Goal: Task Accomplishment & Management: Complete application form

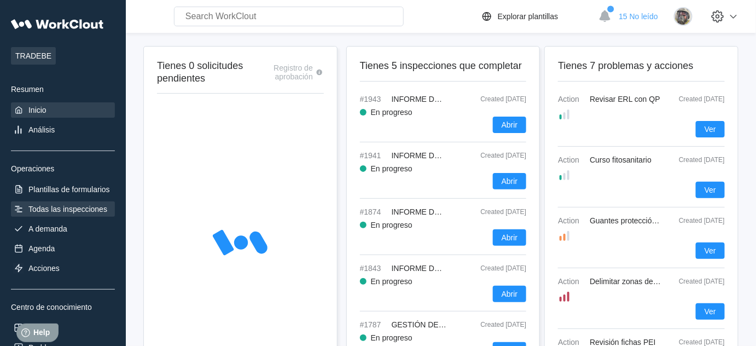
click at [71, 211] on div "Todas las inspecciones" at bounding box center [67, 209] width 79 height 9
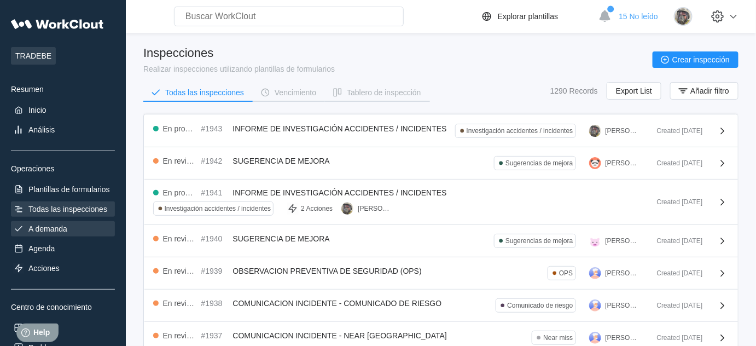
click at [61, 225] on div "A demanda" at bounding box center [47, 228] width 39 height 9
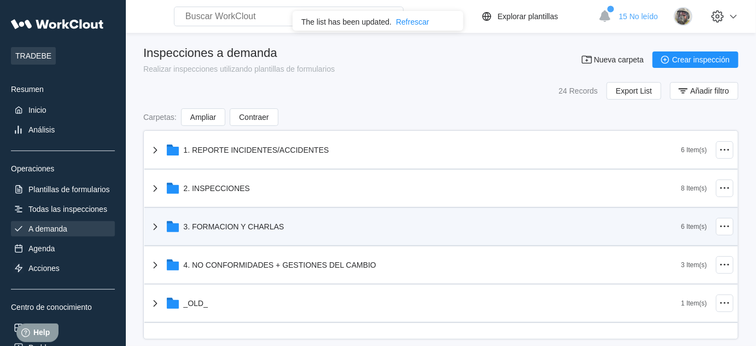
click at [240, 220] on div "3. FORMACION Y CHARLAS" at bounding box center [415, 226] width 533 height 28
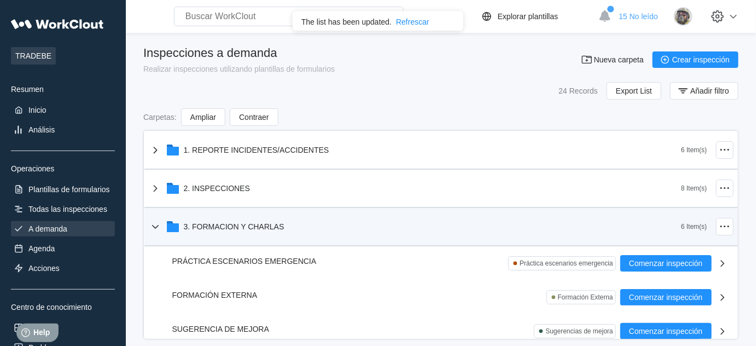
click at [201, 225] on div "3. FORMACION Y CHARLAS" at bounding box center [234, 226] width 101 height 9
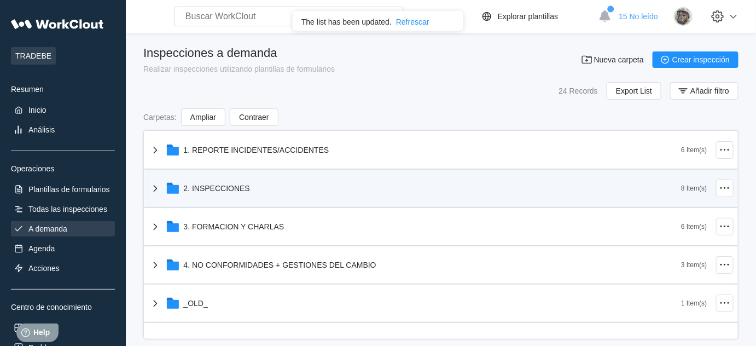
click at [245, 187] on div "2. INSPECCIONES" at bounding box center [217, 188] width 66 height 9
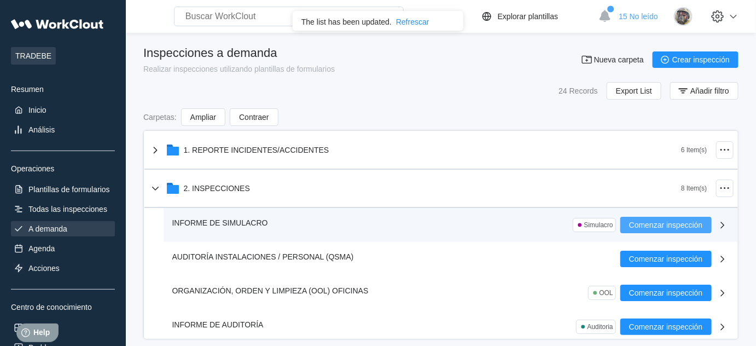
click at [670, 221] on span "Comenzar inspección" at bounding box center [666, 225] width 74 height 8
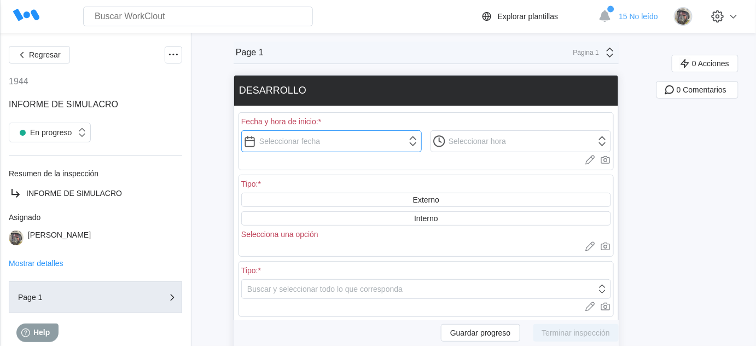
click at [306, 135] on input "text" at bounding box center [331, 141] width 181 height 22
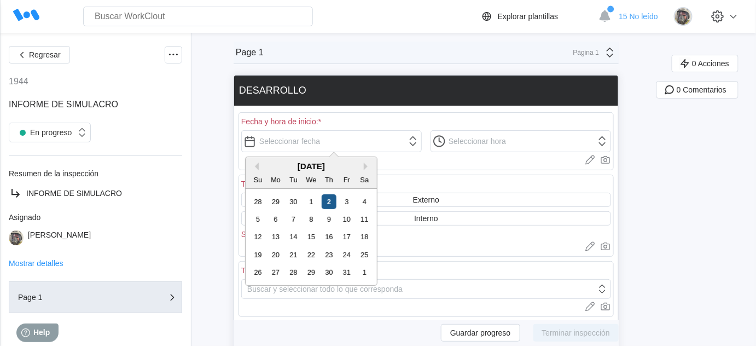
click at [323, 199] on div "2" at bounding box center [329, 201] width 15 height 15
type input "[DATE]"
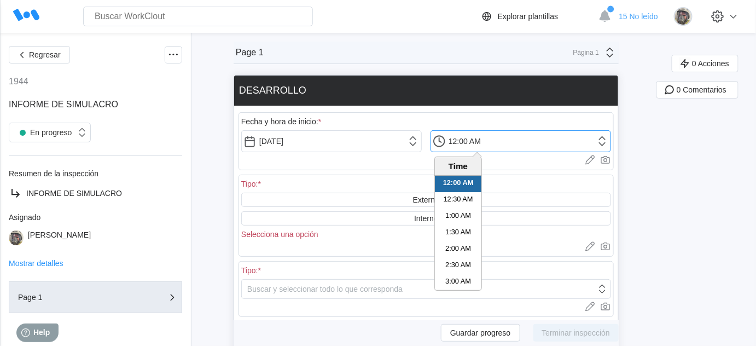
click at [478, 136] on input "12:00 AM" at bounding box center [520, 141] width 181 height 22
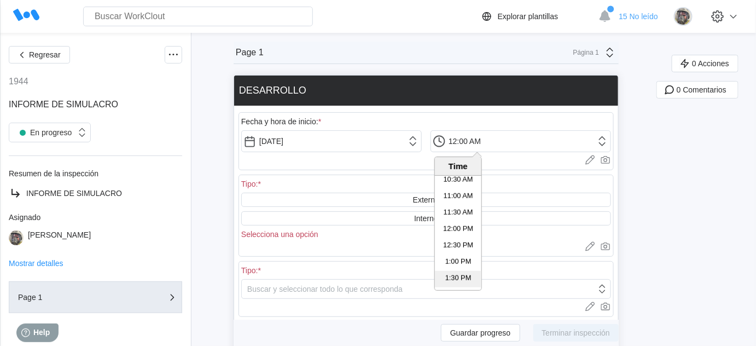
click at [457, 275] on li "1:30 PM" at bounding box center [458, 279] width 46 height 16
type input "1:30 PM"
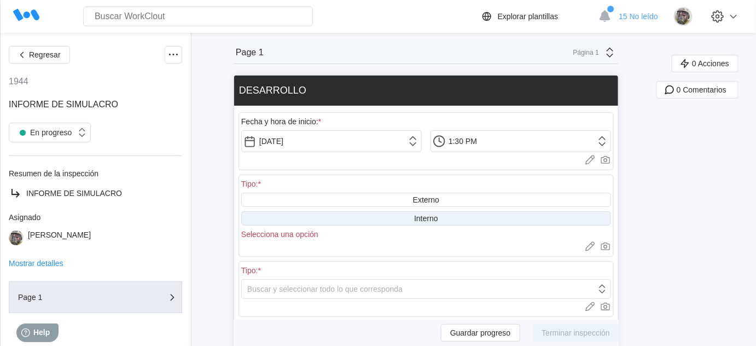
click at [438, 216] on div "Interno" at bounding box center [426, 218] width 24 height 9
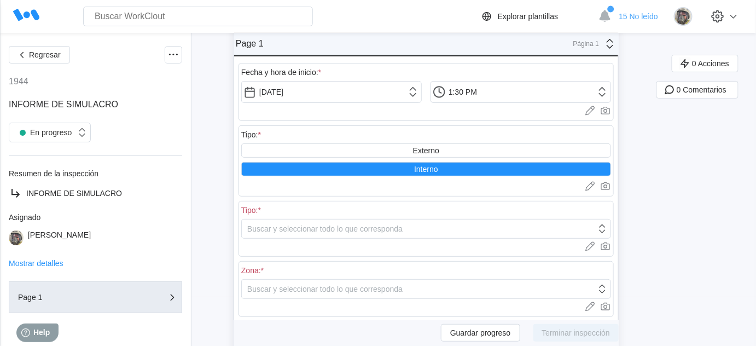
scroll to position [99, 0]
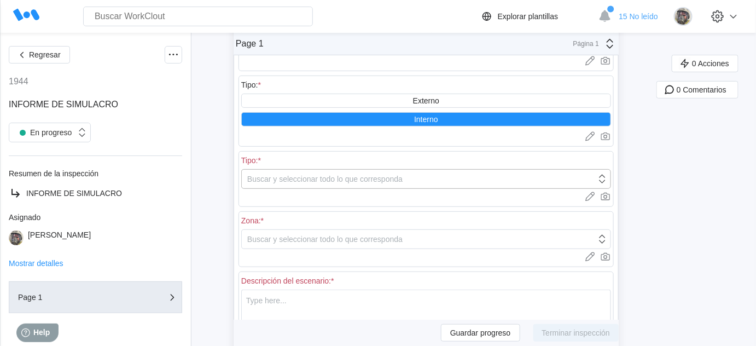
click at [334, 175] on div "Buscar y seleccionar todo lo que corresponda" at bounding box center [324, 178] width 155 height 9
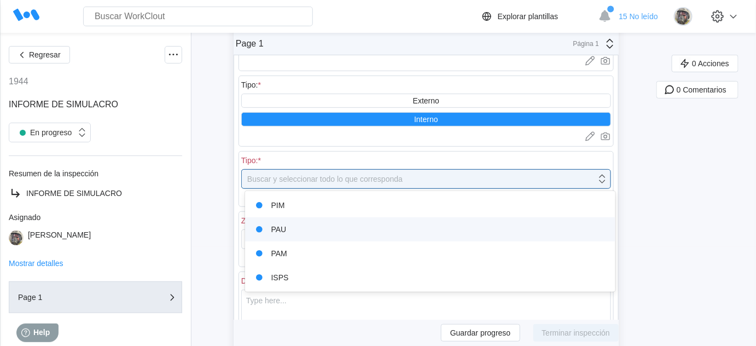
click at [283, 230] on div "PAU" at bounding box center [430, 229] width 357 height 15
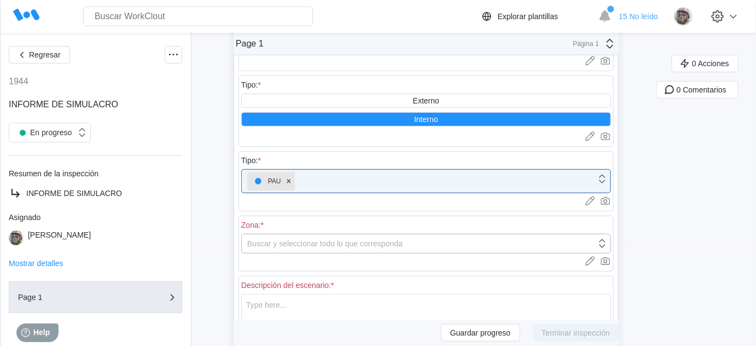
click at [329, 246] on div "Buscar y seleccionar todo lo que corresponda" at bounding box center [419, 243] width 354 height 15
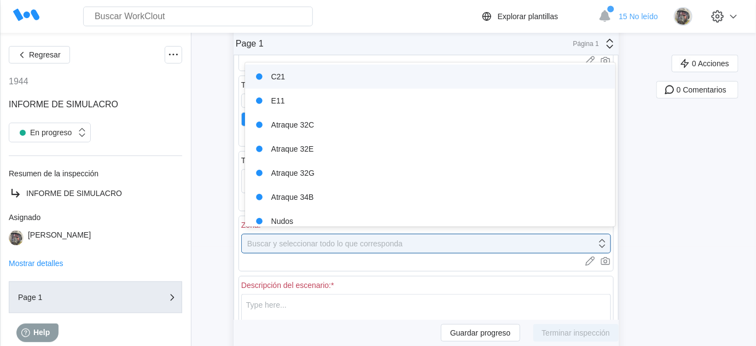
click at [292, 72] on div "C21" at bounding box center [430, 76] width 357 height 15
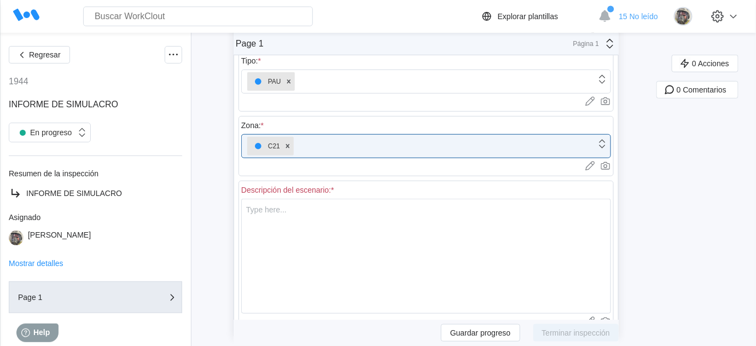
scroll to position [248, 0]
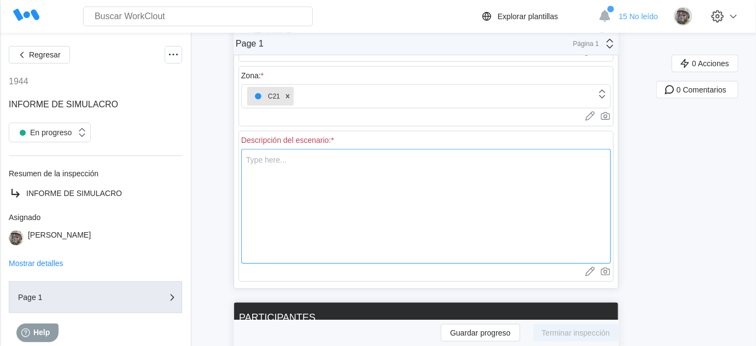
click at [306, 176] on textarea at bounding box center [426, 206] width 370 height 115
type textarea "s"
type textarea "x"
type textarea "S"
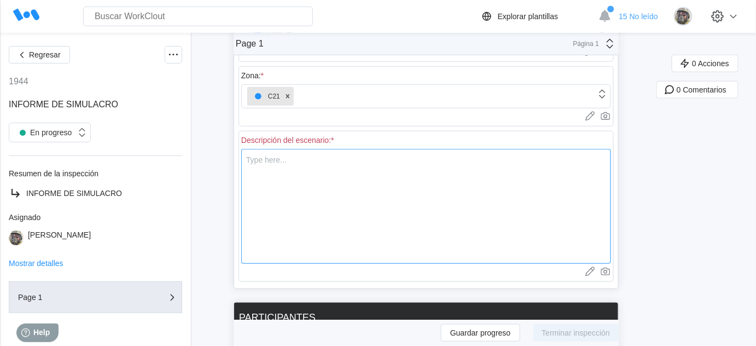
type textarea "x"
type textarea "Se"
type textarea "x"
type textarea "Se"
type textarea "x"
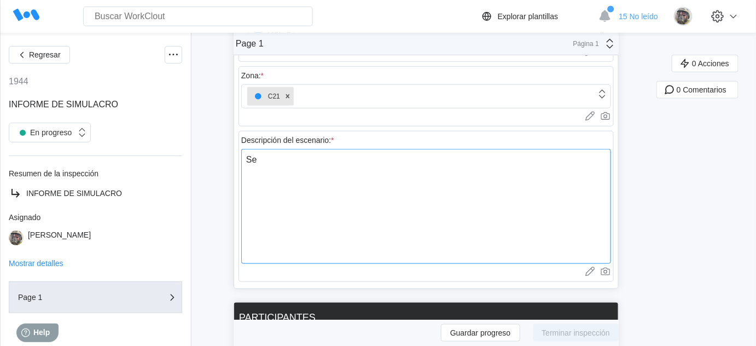
type textarea "Se s"
type textarea "x"
type textarea "Se si"
type textarea "x"
type textarea "Se sim"
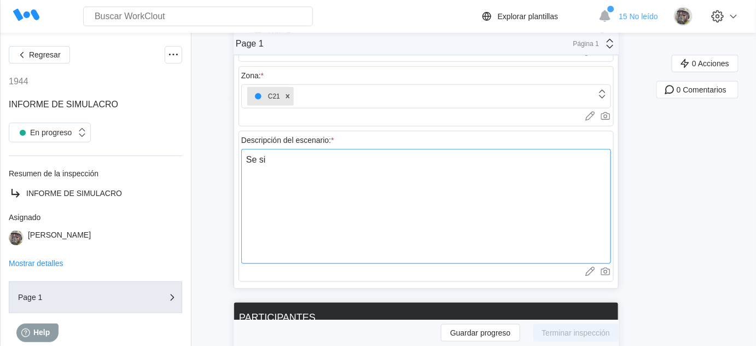
type textarea "x"
type textarea "Se simu"
type textarea "x"
type textarea "Se simul"
type textarea "x"
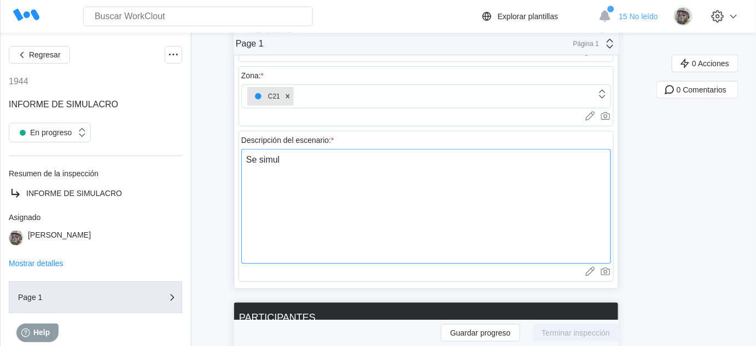
type textarea "Se simula"
type textarea "x"
type textarea "Se simula"
type textarea "x"
type textarea "Se simula e"
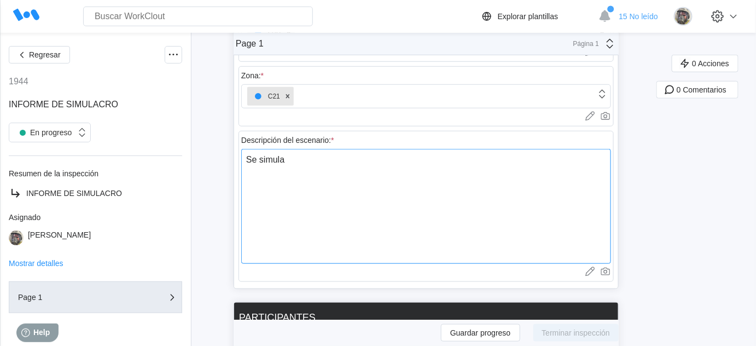
type textarea "x"
type textarea "Se simula el"
type textarea "x"
type textarea "Se simula el"
type textarea "x"
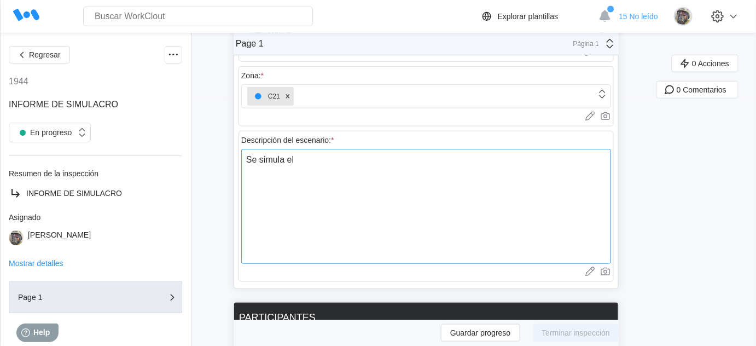
type textarea "Se simula el p"
type textarea "x"
type textarea "Se simula el pi"
type textarea "x"
type textarea "Se simula el pin"
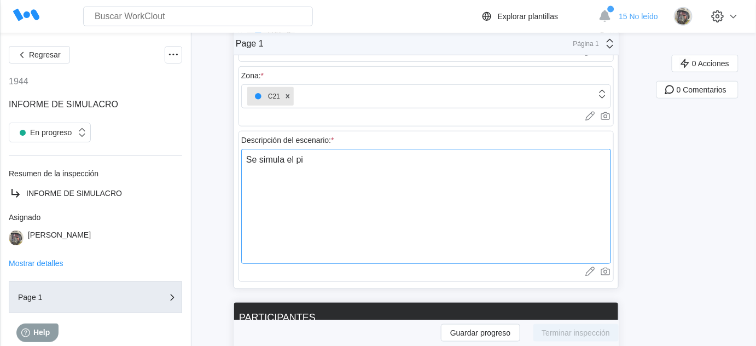
type textarea "x"
type textarea "Se simula el pinc"
type textarea "x"
type textarea "Se simula el pinch"
type textarea "x"
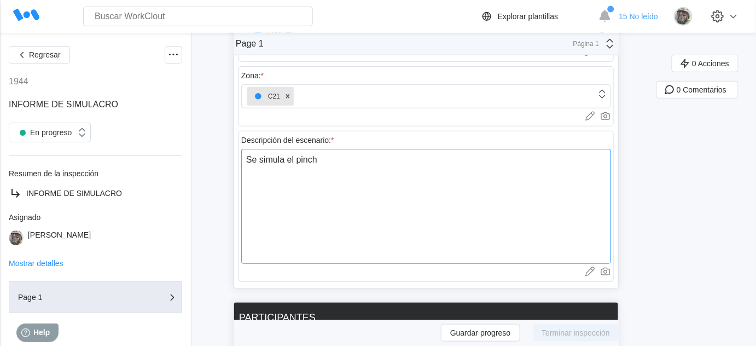
type textarea "Se simula el pincha"
type textarea "x"
type textarea "Se simula el pinchaz"
type textarea "x"
type textarea "Se simula el pinchazo"
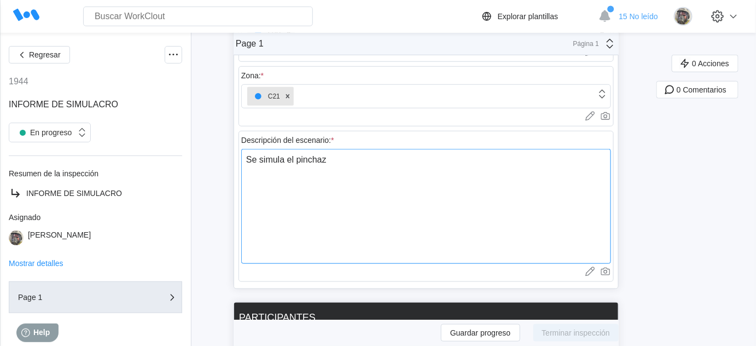
type textarea "x"
type textarea "Se simula el pinchazo"
type textarea "x"
type textarea "Se simula el pinchazo d"
type textarea "x"
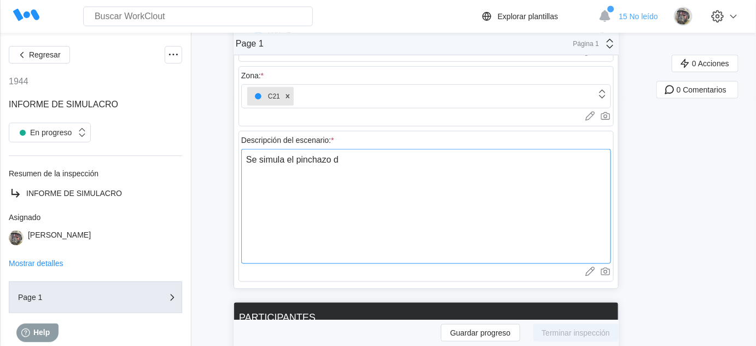
type textarea "Se simula el pinchazo de"
type textarea "x"
type textarea "Se simula el pinchazo de"
type textarea "x"
type textarea "Se simula el pinchazo de u"
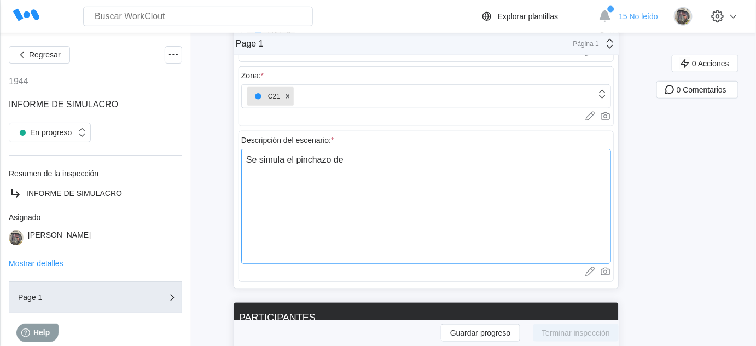
type textarea "x"
type textarea "Se simula el pinchazo de un"
type textarea "x"
type textarea "Se simula el pinchazo de un"
type textarea "x"
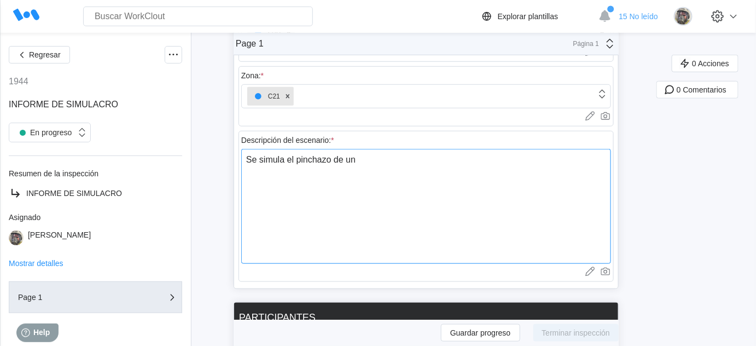
type textarea "Se simula el pinchazo de un I"
type textarea "x"
type textarea "Se simula el pinchazo de un IB"
type textarea "x"
type textarea "Se simula el pinchazo de un IBC"
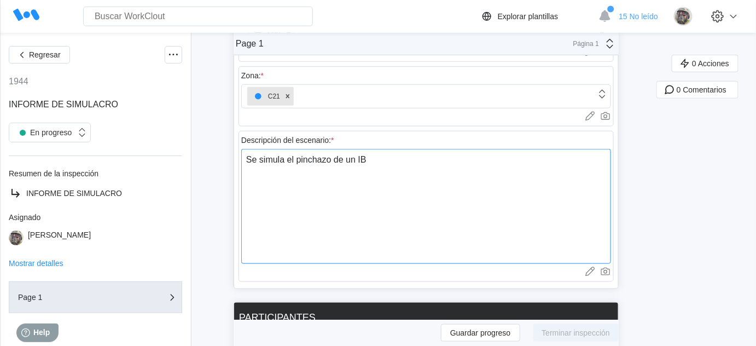
type textarea "x"
type textarea "Se simula el pinchazo de un IBC"
type textarea "x"
type textarea "Se simula el pinchazo de un IBC d"
type textarea "x"
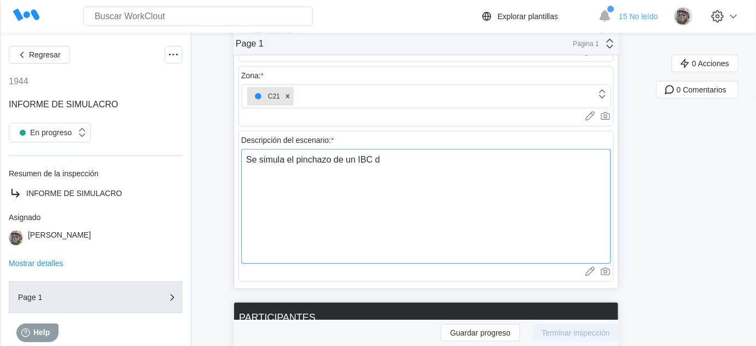
type textarea "Se simula el pinchazo de un IBC de"
type textarea "x"
type textarea "Se simula el pinchazo de un IBC de"
type textarea "x"
type textarea "Se simula el pinchazo de un IBC de a"
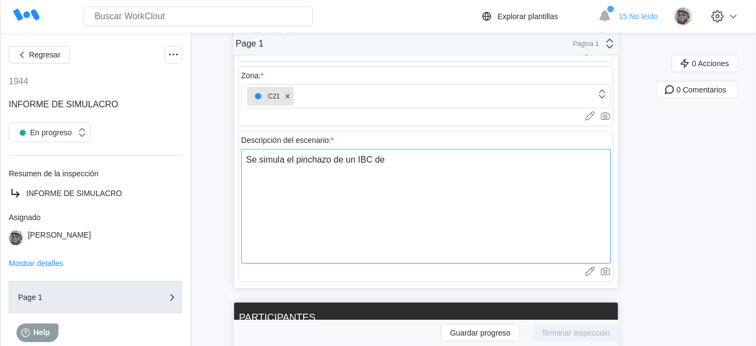
type textarea "x"
type textarea "Se simula el pinchazo de un IBC de ad"
type textarea "x"
type textarea "Se simula el pinchazo de un IBC de adi"
type textarea "x"
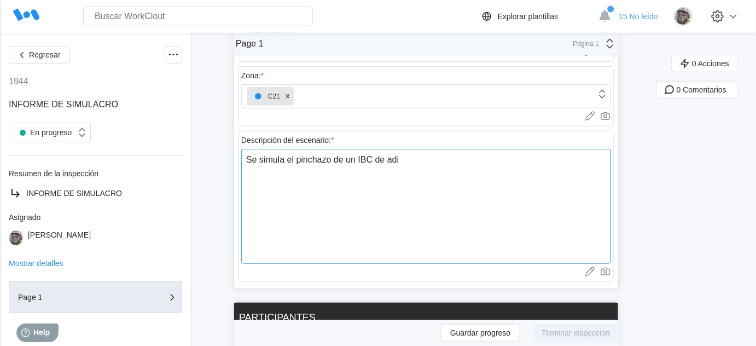
type textarea "Se simula el pinchazo de un IBC de adit"
type textarea "x"
type textarea "Se simula el pinchazo de un IBC de aditi"
type textarea "x"
type textarea "Se simula el pinchazo de un IBC de aditiv"
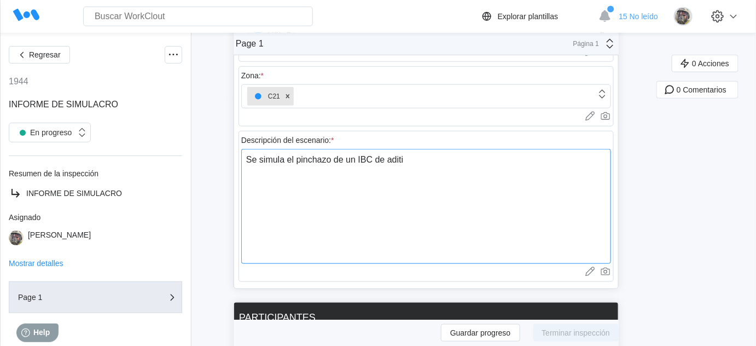
type textarea "x"
type textarea "Se simula el pinchazo de un IBC de aditivo"
type textarea "x"
type textarea "Se simula el pinchazo de un IBC de aditivo"
type textarea "x"
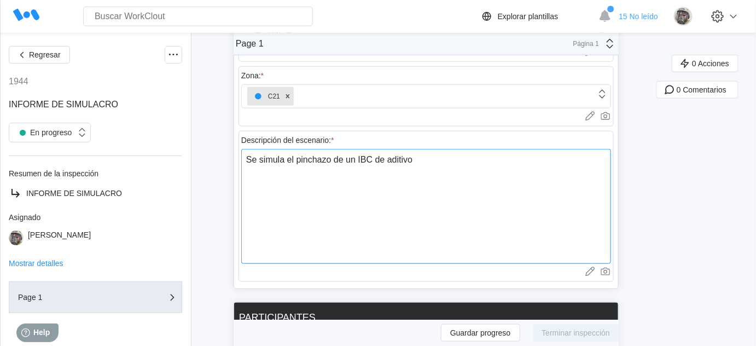
type textarea "Se simula el pinchazo de un IBC de aditivo M"
type textarea "x"
type textarea "Se simula el pinchazo de un IBC de aditivo MM"
type textarea "x"
type textarea "Se simula el pinchazo de un IBC de aditivo MMT"
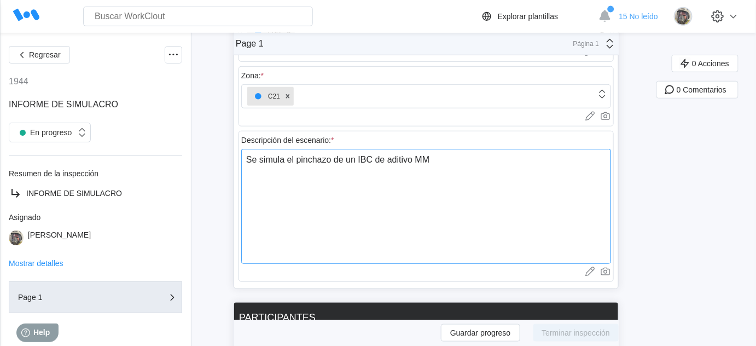
type textarea "x"
type textarea "Se simula el pinchazo de un IBC de aditivo MMT"
type textarea "x"
type textarea "Se simula el pinchazo de un IBC de aditivo MMT a"
type textarea "x"
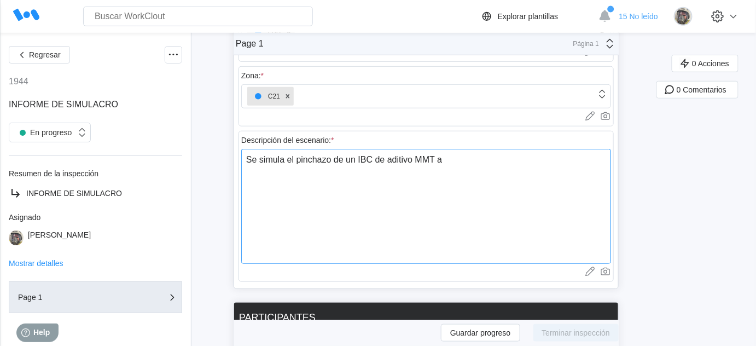
type textarea "Se simula el pinchazo de un IBC de aditivo MMT al"
type textarea "x"
type textarea "Se simula el pinchazo de un IBC de aditivo MMT al"
type textarea "x"
type textarea "Se simula el pinchazo de un IBC de aditivo MMT al d"
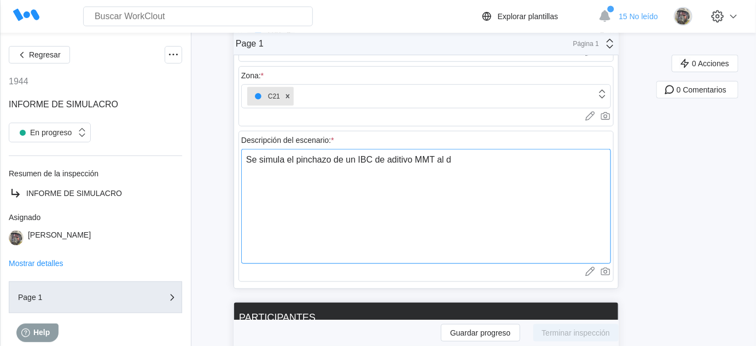
type textarea "x"
type textarea "Se simula el pinchazo de un IBC de aditivo MMT al de"
type textarea "x"
type textarea "Se simula el pinchazo de un IBC de aditivo MMT al dej"
type textarea "x"
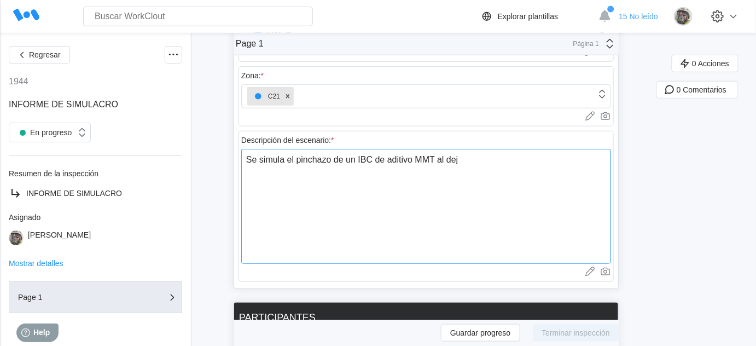
type textarea "Se simula el pinchazo de un IBC de aditivo MMT al deja"
type textarea "x"
type textarea "Se simula el pinchazo de un IBC de aditivo MMT al dejar"
type textarea "x"
type textarea "Se simula el pinchazo de un IBC de aditivo MMT al dejarl"
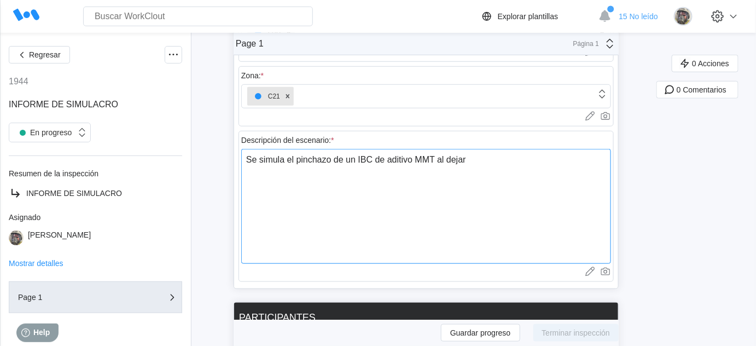
type textarea "x"
type textarea "Se simula el pinchazo de un IBC de aditivo MMT al dejarlo"
type textarea "x"
type textarea "Se simula el pinchazo de un IBC de aditivo MMT al dejarlo"
type textarea "x"
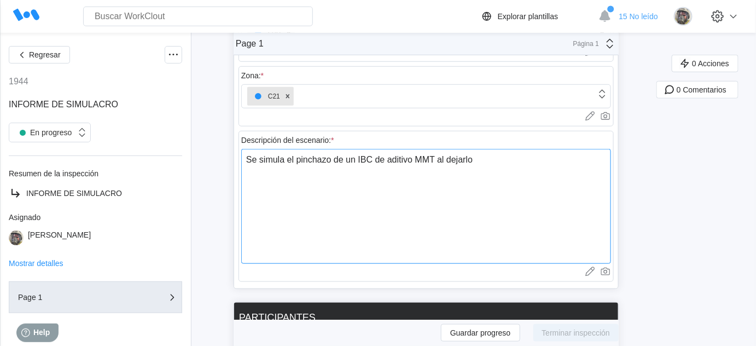
type textarea "Se simula el pinchazo de un IBC de aditivo MMT al dejarlo e"
type textarea "x"
type textarea "Se simula el pinchazo de un IBC de aditivo MMT al dejarlo en"
type textarea "x"
type textarea "Se simula el pinchazo de un IBC de aditivo MMT al dejarlo en"
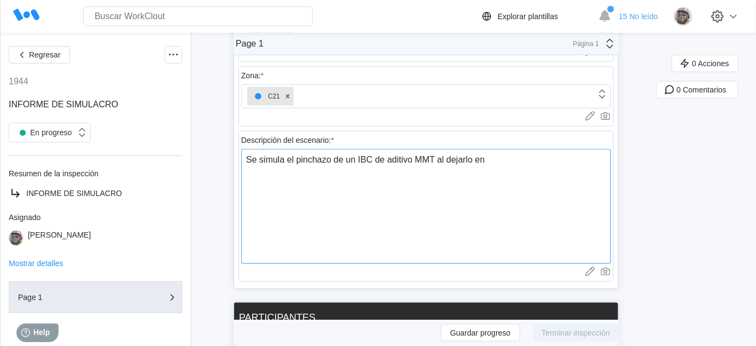
type textarea "x"
type textarea "Se simula el pinchazo de un IBC de aditivo MMT al dejarlo en l"
type textarea "x"
type textarea "Se simula el pinchazo de un IBC de aditivo MMT al dejarlo en la"
type textarea "x"
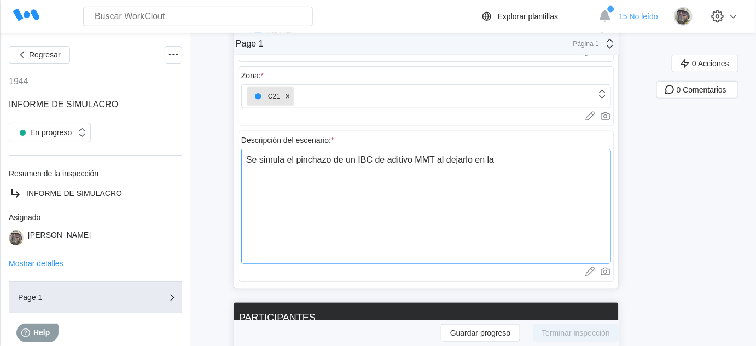
type textarea "Se simula el pinchazo de un IBC de aditivo MMT al dejarlo en la"
type textarea "x"
type textarea "Se simula el pinchazo de un IBC de aditivo MMT al dejarlo en la z"
type textarea "x"
type textarea "Se simula el pinchazo de un IBC de aditivo MMT al dejarlo en la zo"
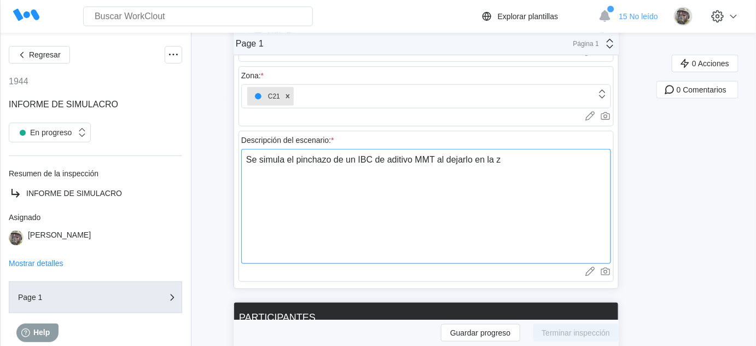
type textarea "x"
type textarea "Se simula el pinchazo de un IBC de aditivo MMT al dejarlo en la zon"
type textarea "x"
type textarea "Se simula el pinchazo de un IBC de aditivo MMT al dejarlo en la zona"
type textarea "x"
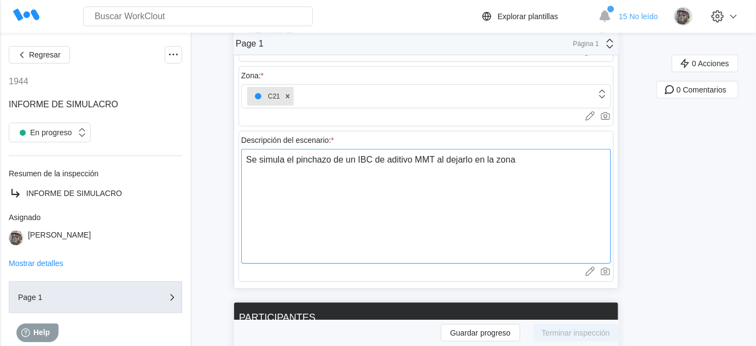
type textarea "Se simula el pinchazo de un IBC de aditivo MMT al dejarlo en la zona"
type textarea "x"
type textarea "Se simula el pinchazo de un IBC de aditivo MMT al dejarlo en la zona d"
type textarea "x"
type textarea "Se simula el pinchazo de un IBC de aditivo MMT al dejarlo en la zona de"
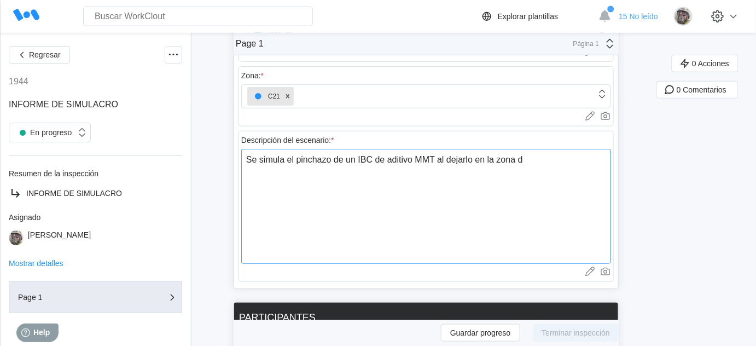
type textarea "x"
type textarea "Se simula el pinchazo de un IBC de aditivo MMT al dejarlo en la zona de"
type textarea "x"
type textarea "Se simula el pinchazo de un IBC de aditivo MMT al dejarlo en la zona de a"
type textarea "x"
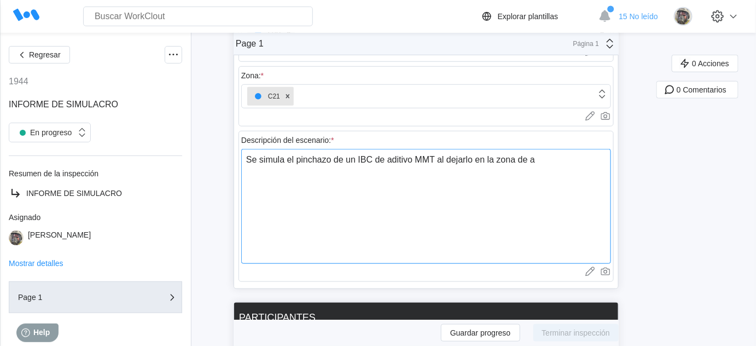
type textarea "Se simula el pinchazo de un IBC de aditivo MMT al dejarlo en la zona de ad"
type textarea "x"
type textarea "Se simula el pinchazo de un IBC de aditivo MMT al dejarlo en la zona de adi"
type textarea "x"
type textarea "Se simula el pinchazo de un IBC de aditivo MMT al dejarlo en la zona de adit"
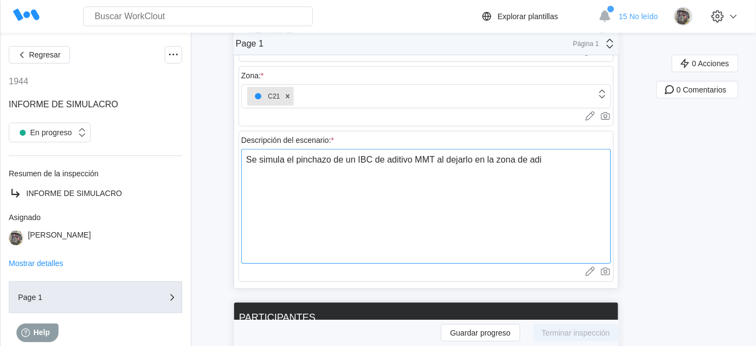
type textarea "x"
type textarea "Se simula el pinchazo de un IBC de aditivo MMT al dejarlo en la zona de aditi"
type textarea "x"
type textarea "Se simula el pinchazo de un IBC de aditivo MMT al dejarlo en la zona de aditiv"
type textarea "x"
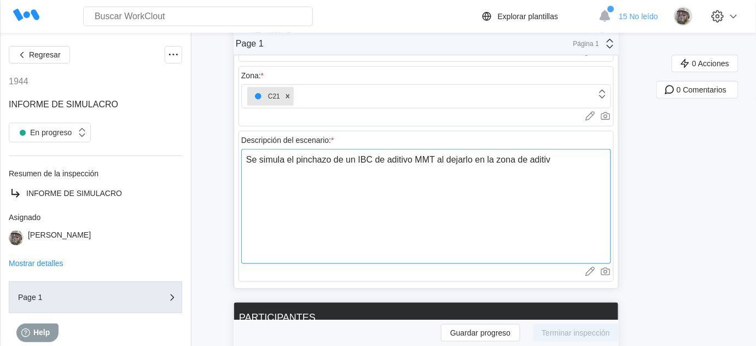
type textarea "Se simula el pinchazo de un IBC de aditivo MMT al dejarlo en la zona de aditiva"
type textarea "x"
type textarea "Se simula el pinchazo de un IBC de aditivo MMT al dejarlo en la zona de aditivac"
type textarea "x"
type textarea "Se simula el pinchazo de un IBC de aditivo MMT al dejarlo en la zona de aditiva…"
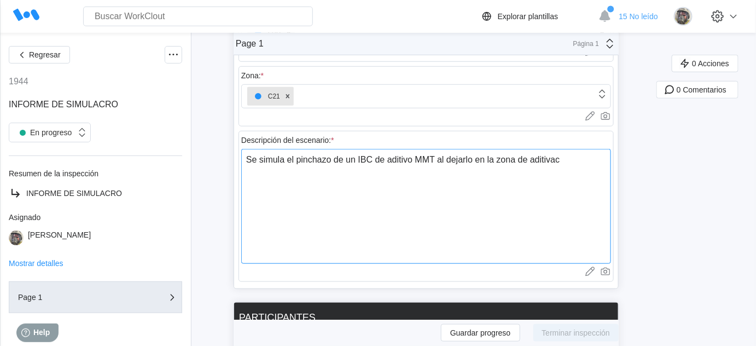
type textarea "x"
type textarea "Se simula el pinchazo de un IBC de aditivo MMT al dejarlo en la zona de aditiva…"
type textarea "x"
type textarea "Se simula el pinchazo de un IBC de aditivo MMT al dejarlo en la zona de aditiva…"
type textarea "x"
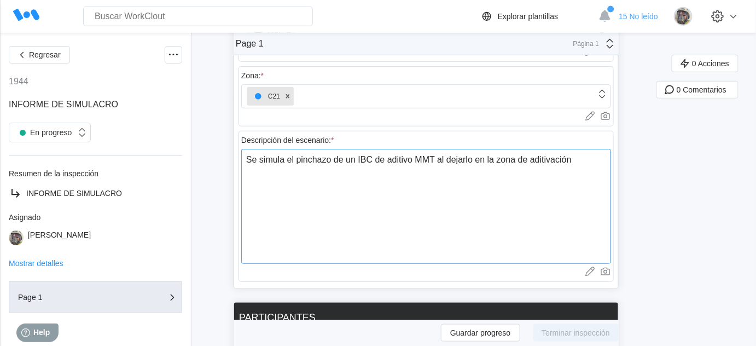
type textarea "Se simula el pinchazo de un IBC de aditivo MMT al dejarlo en la zona de aditiva…"
type textarea "x"
type textarea "Se simula el pinchazo de un IBC de aditivo MMT al dejarlo en la zona de aditiva…"
type textarea "x"
type textarea "Se simula el pinchazo de un IBC de aditivo MMT al dejarlo en la zona de aditiva…"
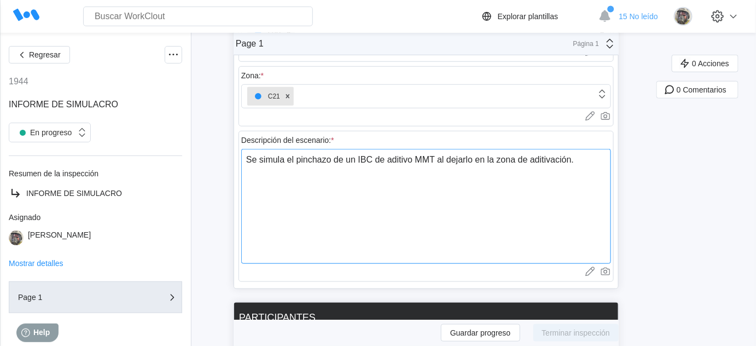
type textarea "x"
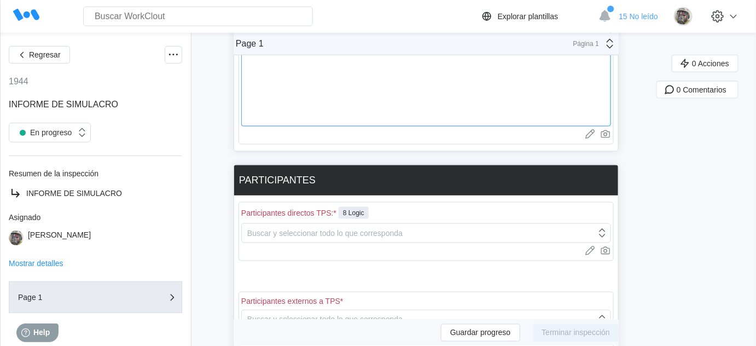
scroll to position [398, 0]
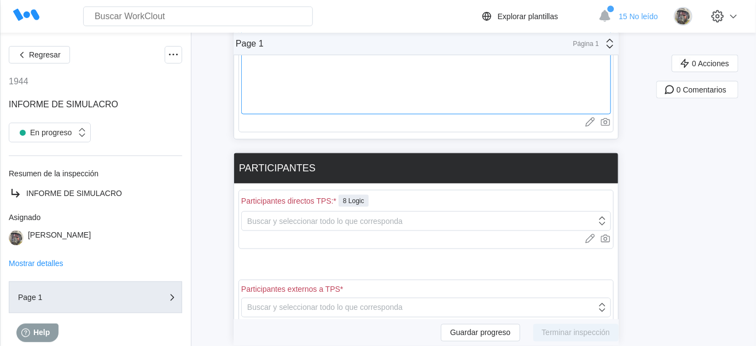
type textarea "Se simula el pinchazo de un IBC de aditivo MMT al dejarlo en la zona de aditiva…"
click at [312, 227] on div "Participantes directos TPS: * 8 Logic Buscar y seleccionar todo lo que correspo…" at bounding box center [425, 219] width 375 height 59
click at [320, 219] on div "Buscar y seleccionar todo lo que corresponda" at bounding box center [324, 221] width 155 height 9
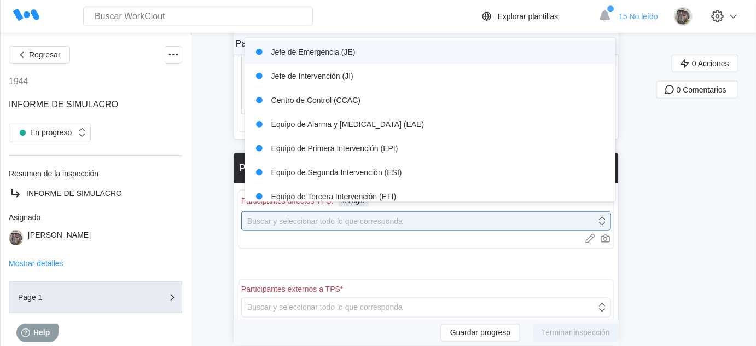
click at [316, 59] on div "Jefe de Emergencia (JE)" at bounding box center [430, 51] width 357 height 15
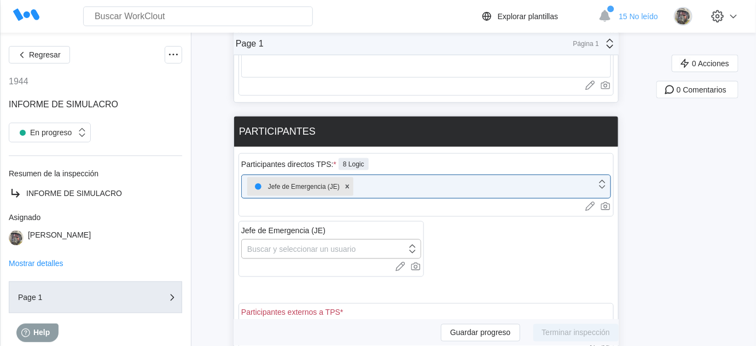
scroll to position [447, 0]
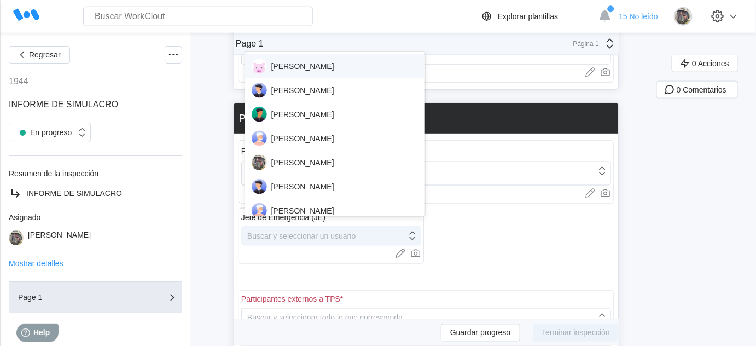
click at [322, 236] on div "Buscar y seleccionar un usuario" at bounding box center [324, 235] width 165 height 15
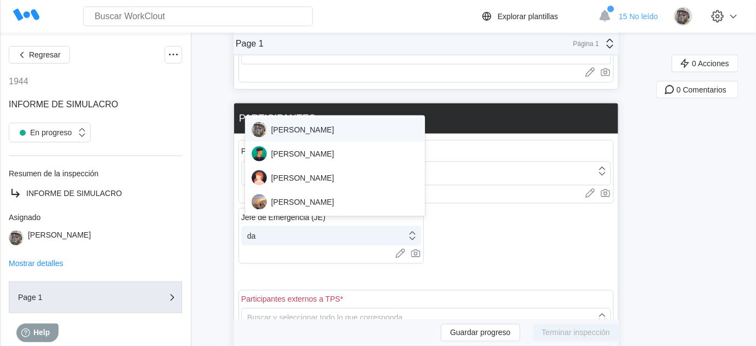
type input "dav"
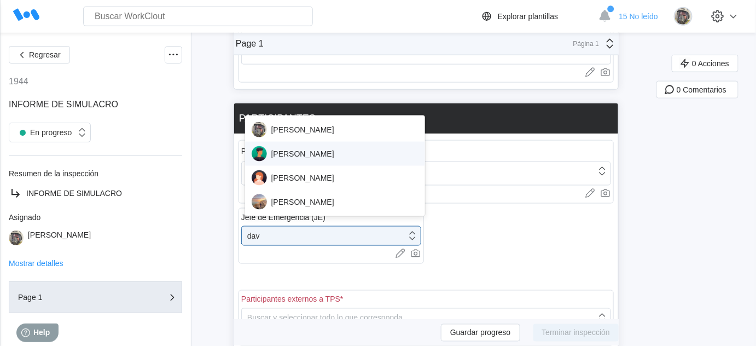
click at [318, 149] on div "[PERSON_NAME]" at bounding box center [335, 153] width 167 height 15
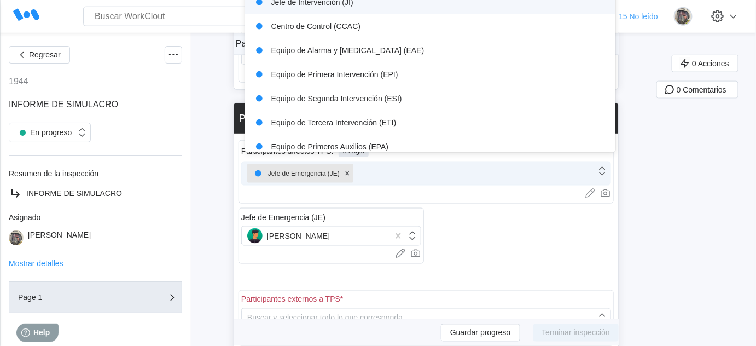
click at [383, 166] on div "Jefe de Emergencia (JE)" at bounding box center [419, 173] width 354 height 23
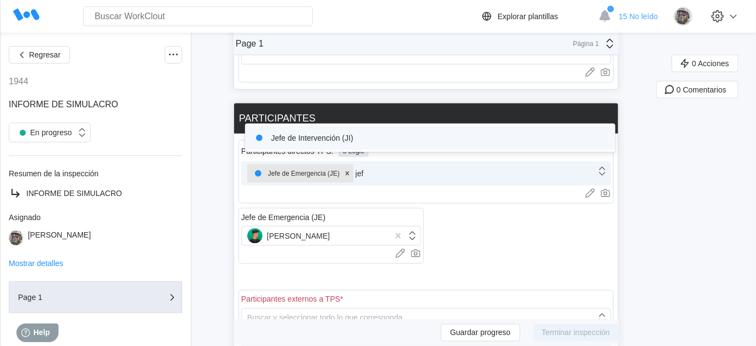
type input "jefe"
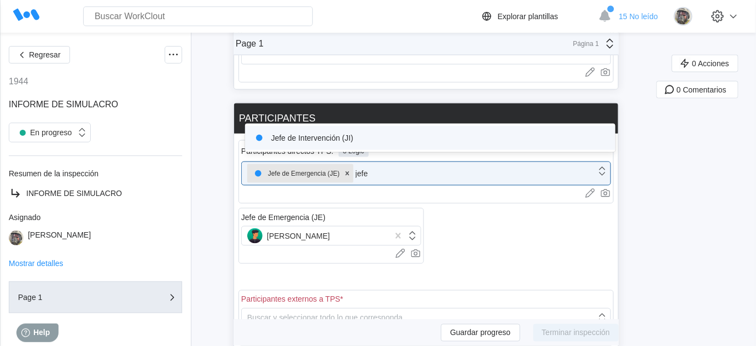
click at [336, 139] on div "Jefe de Intervención (JI)" at bounding box center [430, 137] width 357 height 15
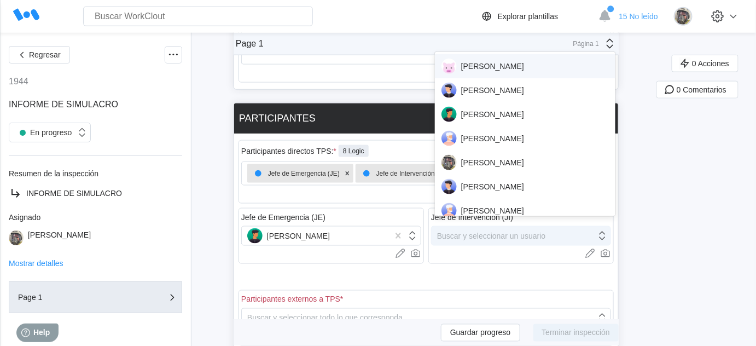
click at [519, 231] on div "Buscar y seleccionar un usuario" at bounding box center [491, 235] width 108 height 9
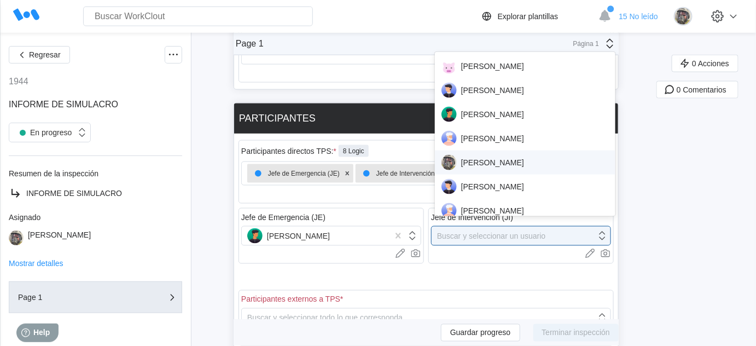
click at [511, 159] on div "[PERSON_NAME]" at bounding box center [524, 162] width 167 height 15
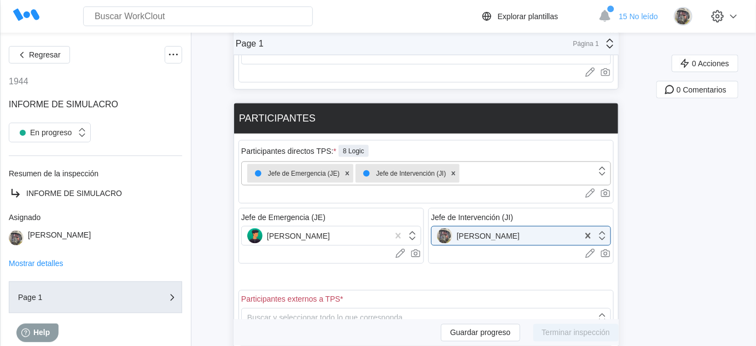
click at [490, 169] on div "Jefe de Emergencia (JE) Jefe de Intervención (JI)" at bounding box center [419, 173] width 354 height 23
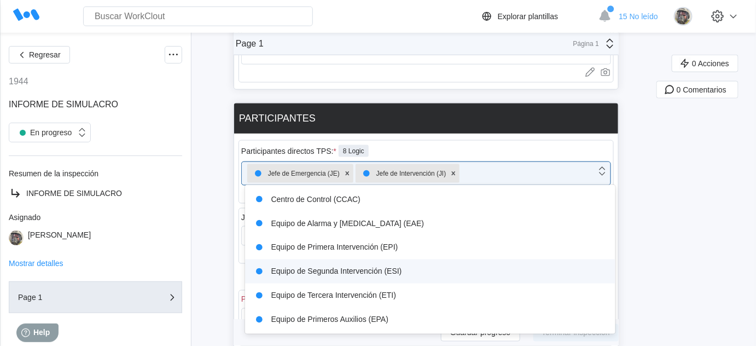
click at [347, 273] on div "Equipo de Segunda Intervención (ESI)" at bounding box center [430, 271] width 357 height 15
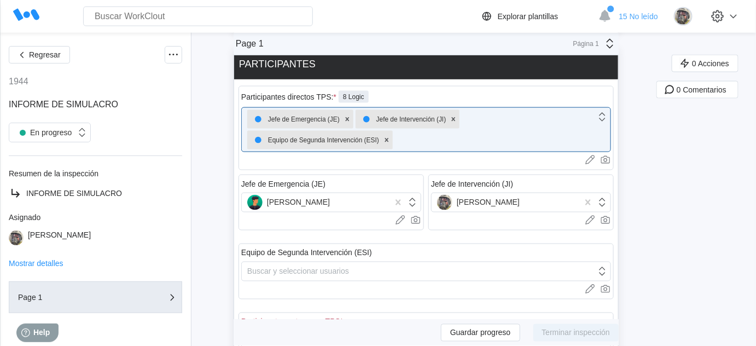
scroll to position [547, 0]
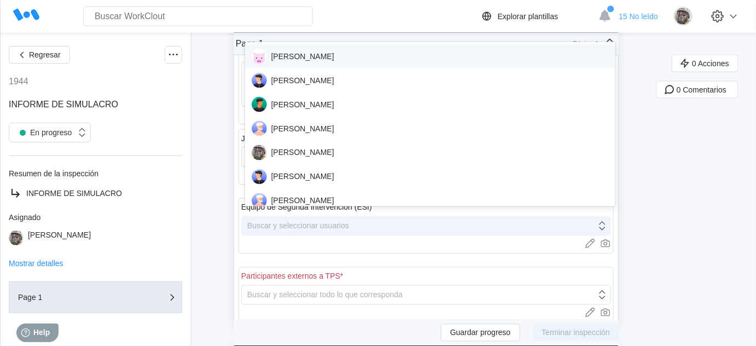
click at [346, 222] on div "Buscar y seleccionar usuarios" at bounding box center [298, 226] width 102 height 9
type input "joa"
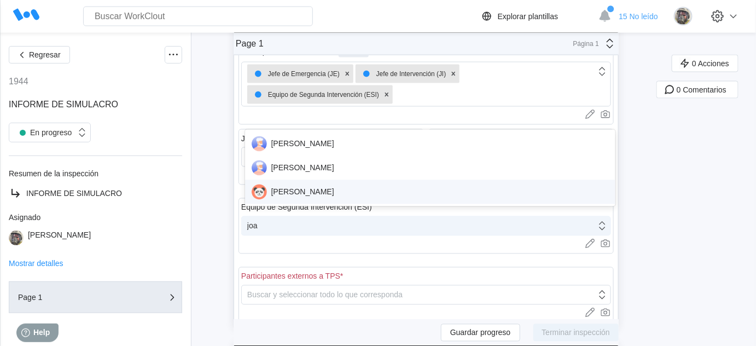
click at [316, 192] on div "[PERSON_NAME]" at bounding box center [430, 191] width 357 height 15
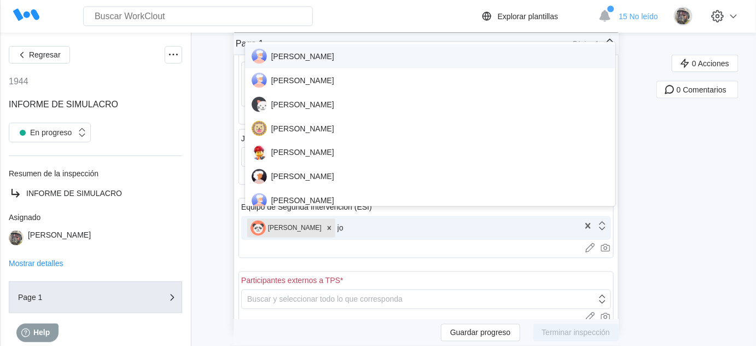
type input "[PERSON_NAME]"
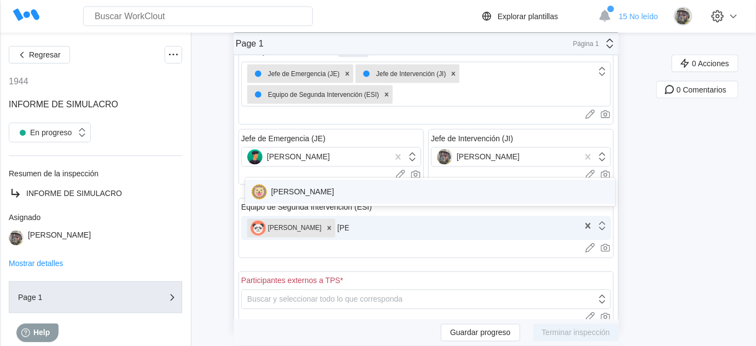
click at [316, 192] on div "[PERSON_NAME]" at bounding box center [430, 191] width 357 height 15
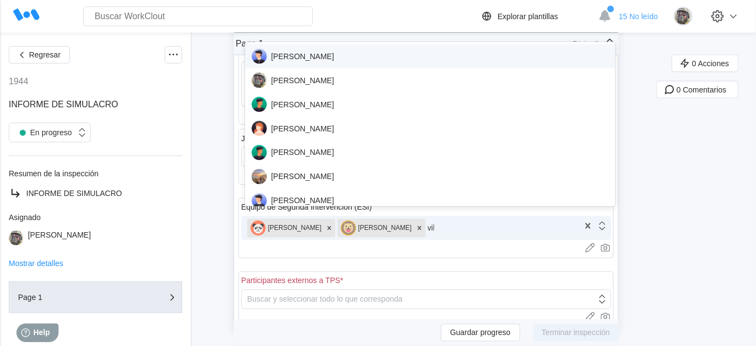
type input "vill"
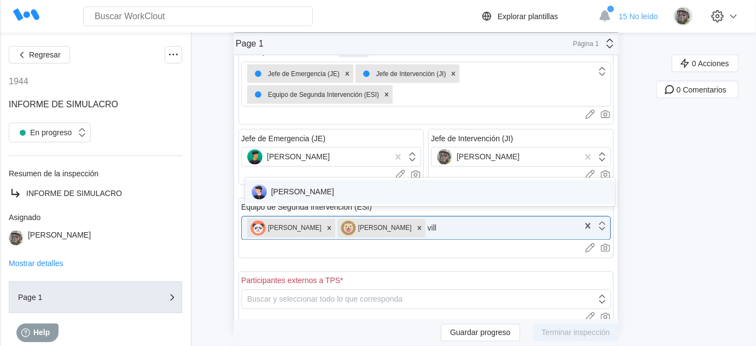
click at [434, 189] on div "[PERSON_NAME]" at bounding box center [430, 191] width 357 height 15
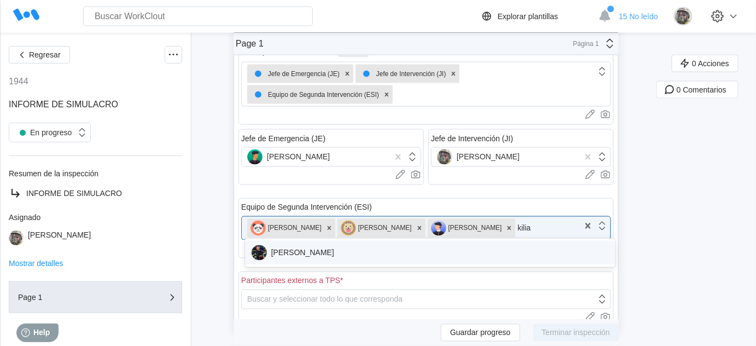
type input "[PERSON_NAME]"
click at [434, 249] on div "[PERSON_NAME]" at bounding box center [430, 252] width 357 height 15
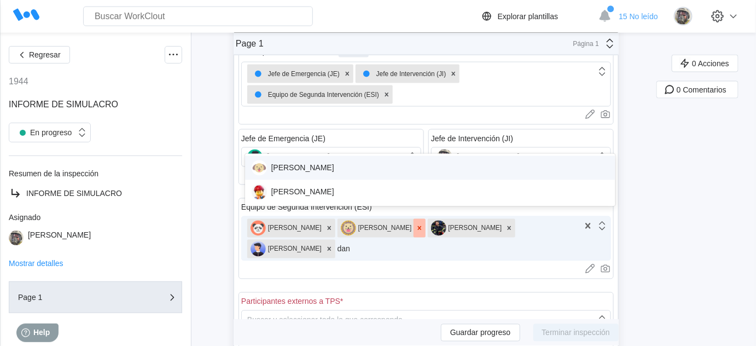
type input "[PERSON_NAME]"
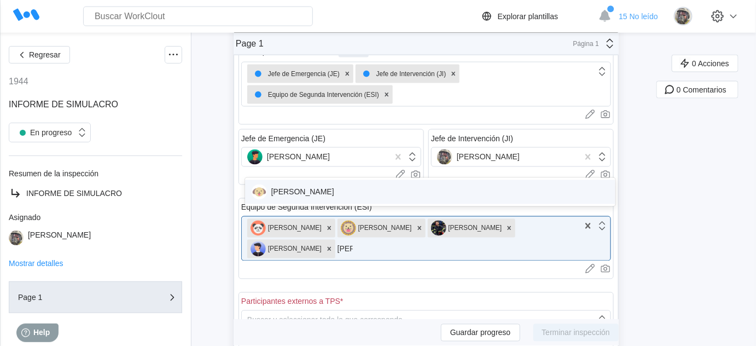
click at [357, 196] on div "[PERSON_NAME]" at bounding box center [430, 191] width 357 height 15
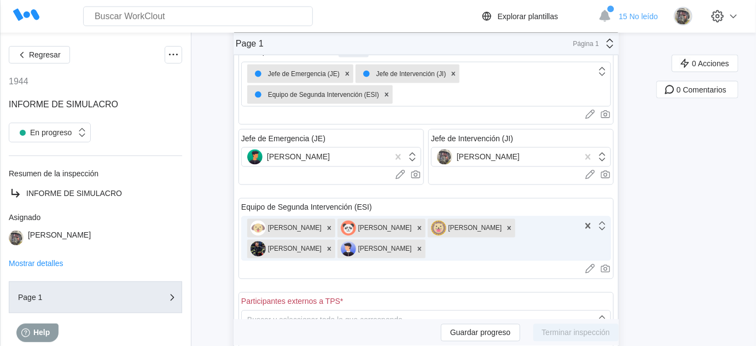
scroll to position [497, 0]
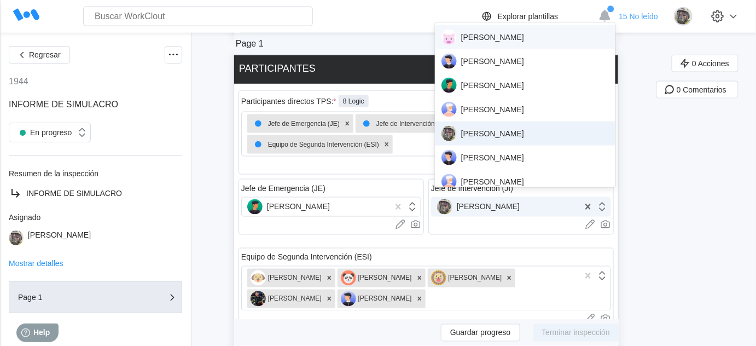
click at [528, 199] on div "[PERSON_NAME]" at bounding box center [506, 206] width 148 height 15
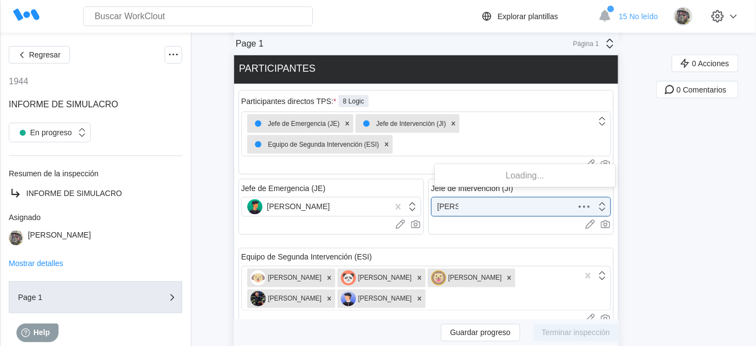
type input "[PERSON_NAME]"
click at [480, 203] on div "[PERSON_NAME]" at bounding box center [506, 206] width 148 height 15
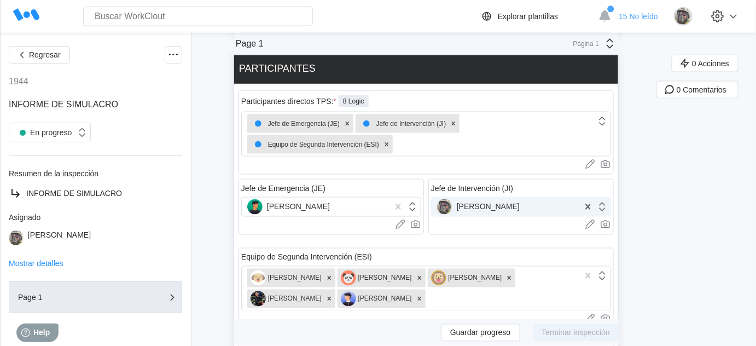
click at [480, 203] on div "[PERSON_NAME]" at bounding box center [478, 206] width 83 height 15
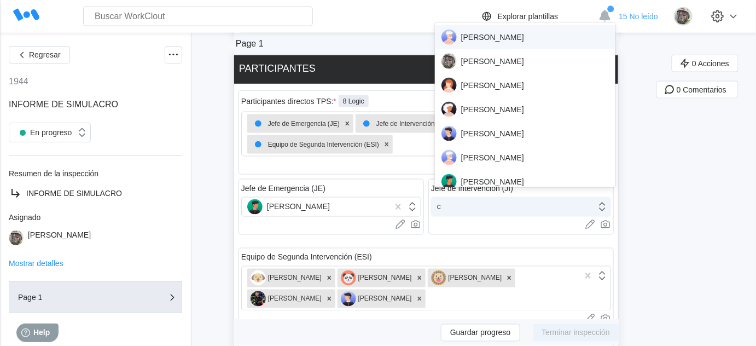
type input "co"
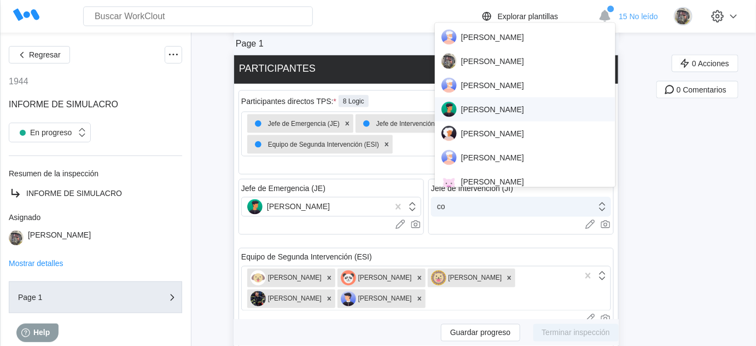
click at [534, 104] on div "[PERSON_NAME]" at bounding box center [524, 109] width 167 height 15
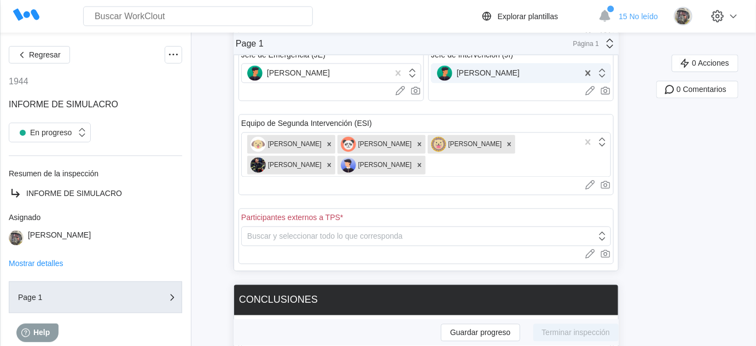
scroll to position [646, 0]
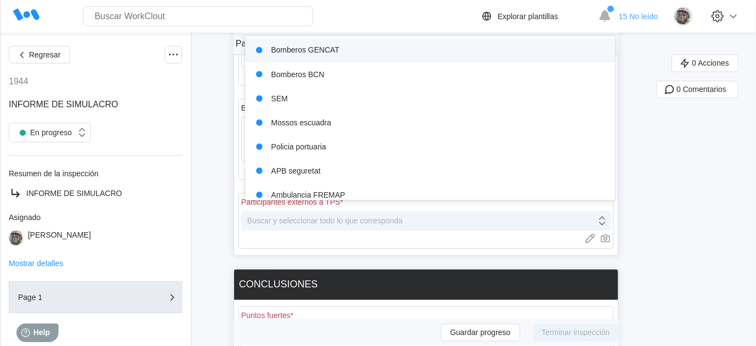
click at [346, 222] on div "Buscar y seleccionar todo lo que corresponda" at bounding box center [426, 221] width 370 height 20
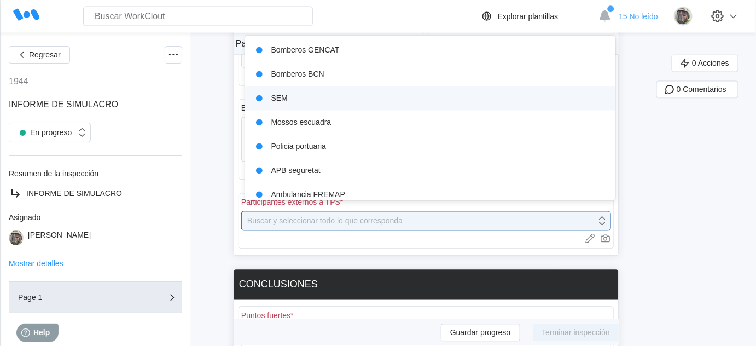
scroll to position [32, 0]
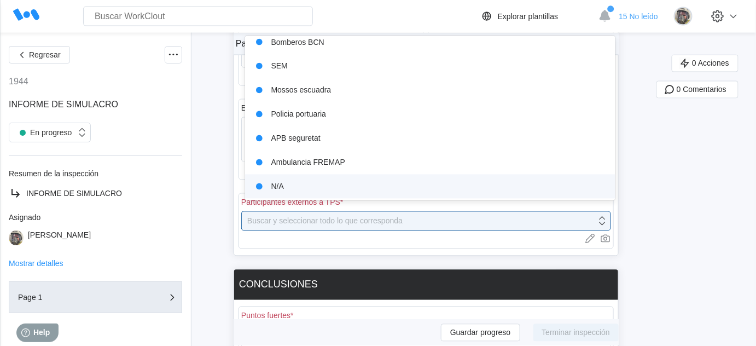
click at [327, 190] on div "N/A" at bounding box center [430, 186] width 357 height 15
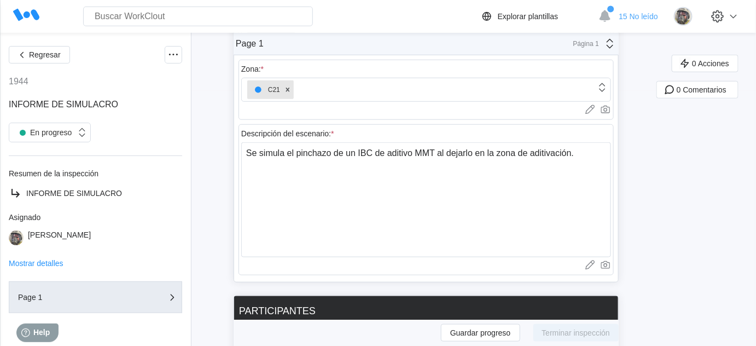
scroll to position [248, 0]
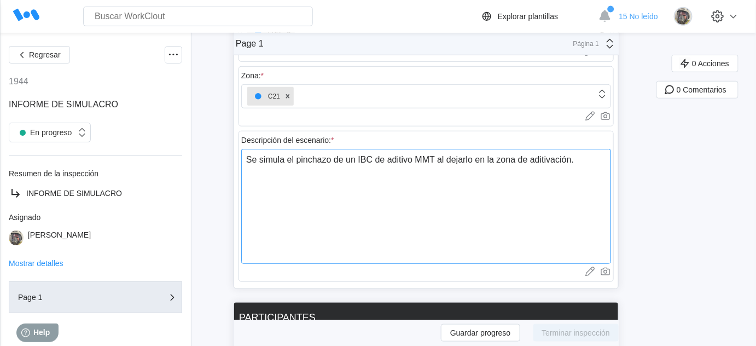
click at [601, 163] on textarea "Se simula el pinchazo de un IBC de aditivo MMT al dejarlo en la zona de aditiva…" at bounding box center [426, 206] width 370 height 115
click at [595, 156] on textarea "Se simula el pinchazo de un IBC de aditivo MMT al dejarlo en la zona de aditiva…" at bounding box center [426, 206] width 370 height 115
type textarea "Se simula el pinchazo de un IBC de aditivo MMT al dejarlo en la zona de aditiva…"
type textarea "x"
type textarea "Se simula el pinchazo de un IBC de aditivo MMT al dejarlo en la zona de aditiva…"
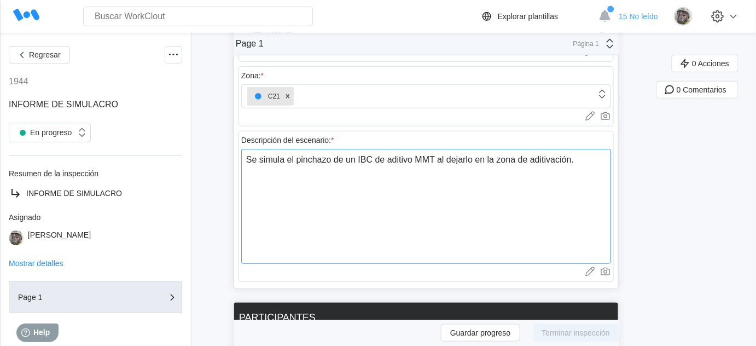
type textarea "x"
type textarea "Se simula el pinchazo de un IBC de aditivo MMT al dejarlo en la zona de aditiva…"
type textarea "x"
type textarea "Se simula el pinchazo de un IBC de aditivo MMT al dejarlo en la zona de aditiva…"
type textarea "x"
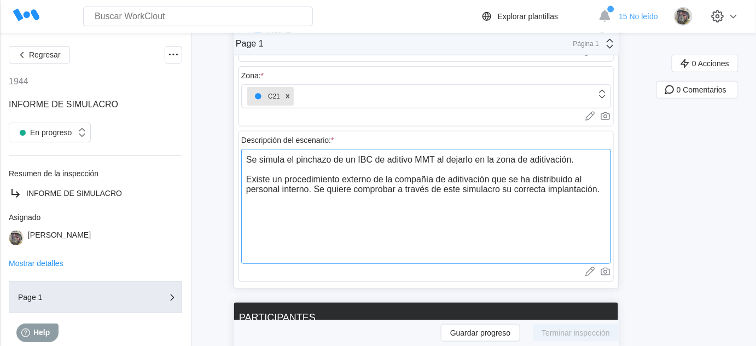
click at [292, 227] on textarea "Se simula el pinchazo de un IBC de aditivo MMT al dejarlo en la zona de aditiva…" at bounding box center [426, 206] width 370 height 115
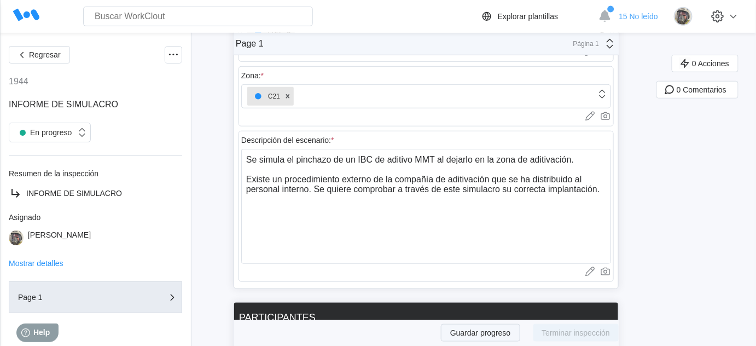
click at [496, 331] on span "Guardar progreso" at bounding box center [480, 333] width 61 height 8
